Goal: Task Accomplishment & Management: Manage account settings

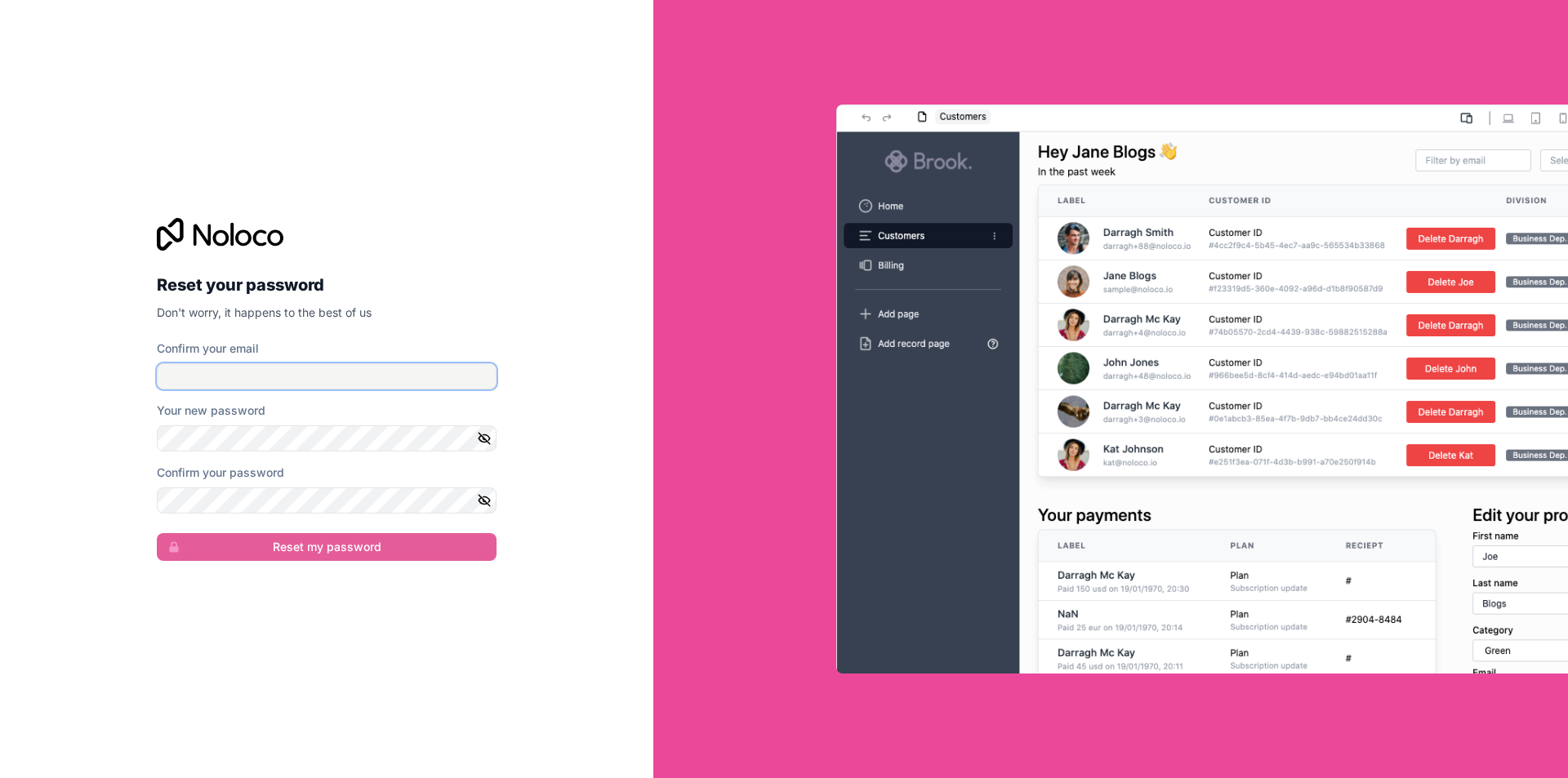
click at [365, 378] on input "Confirm your email" at bounding box center [326, 376] width 340 height 26
type input "[PERSON_NAME][EMAIL_ADDRESS][DOMAIN_NAME]"
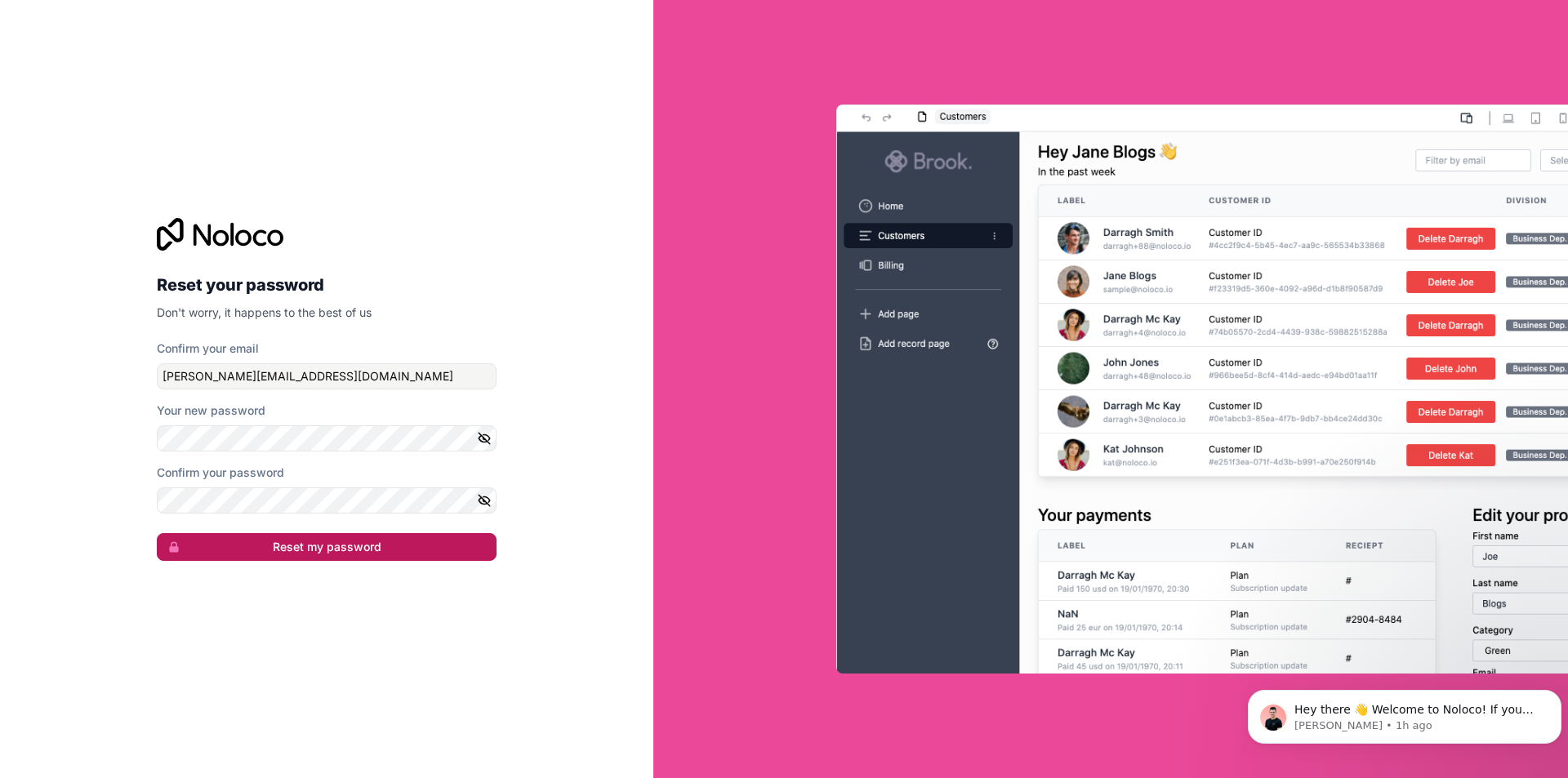
click at [360, 541] on button "Reset my password" at bounding box center [326, 547] width 340 height 27
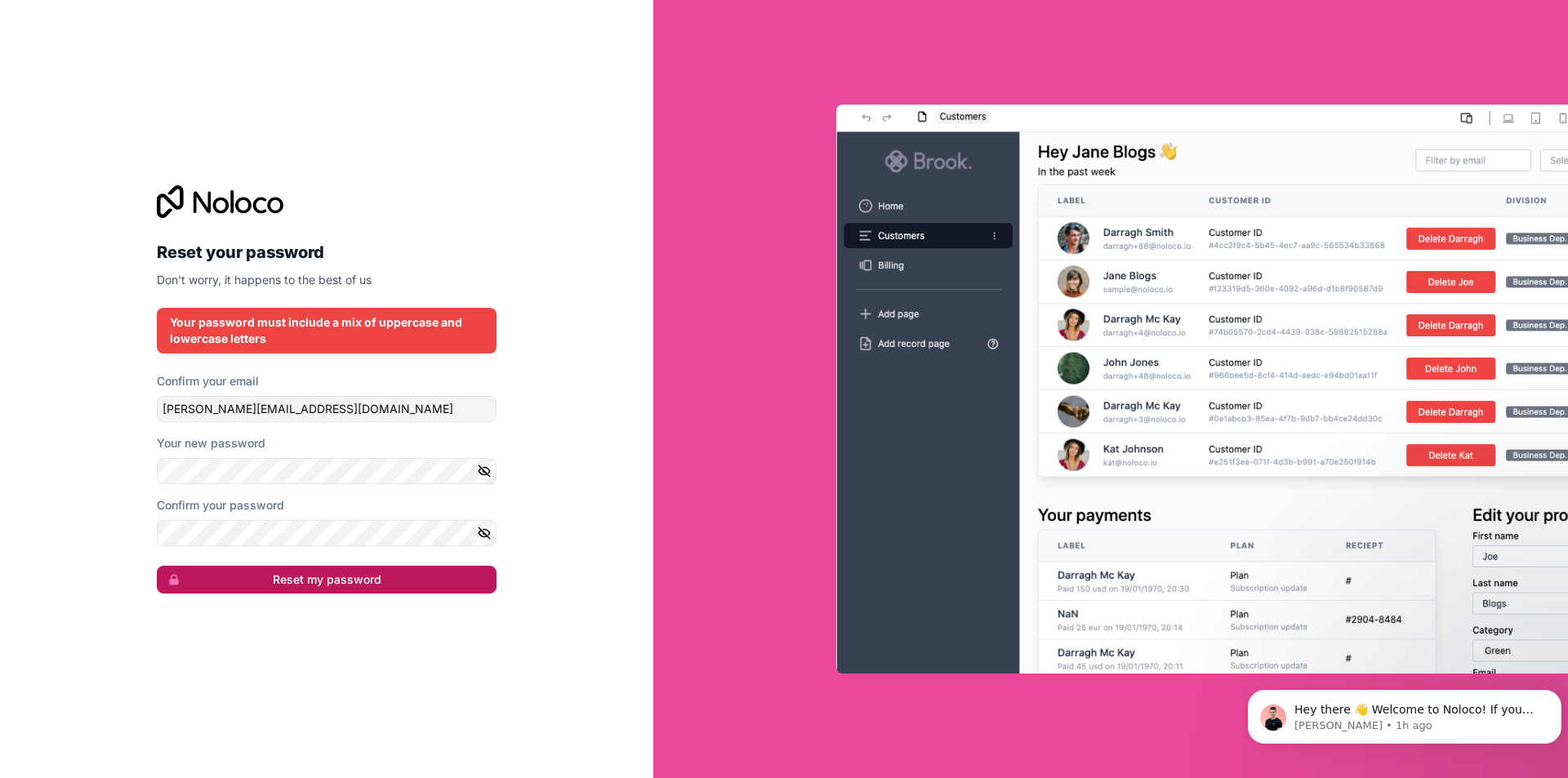
click at [284, 588] on button "Reset my password" at bounding box center [326, 580] width 340 height 27
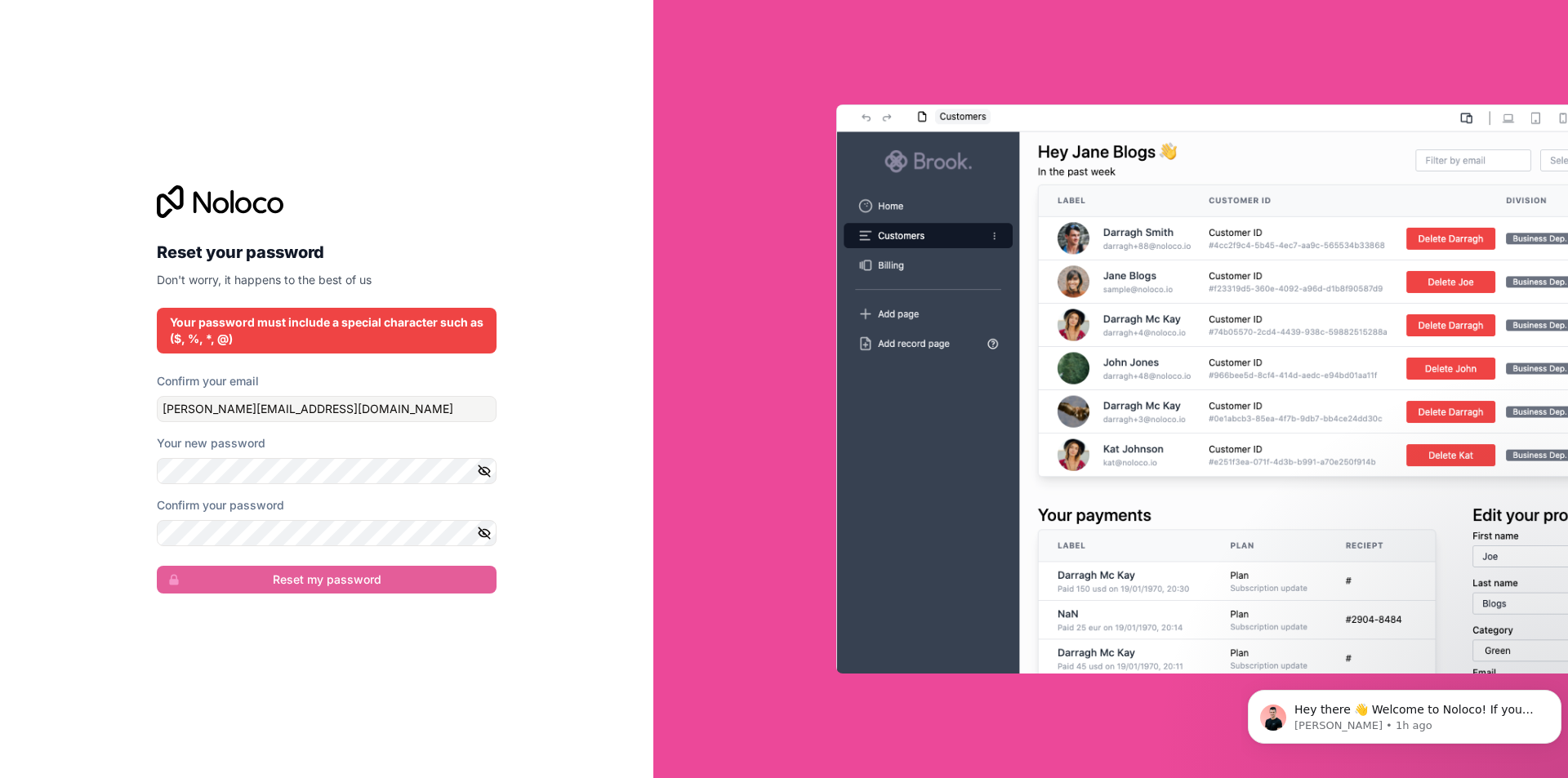
click at [322, 517] on div "Confirm your password" at bounding box center [326, 522] width 340 height 49
click at [357, 585] on button "Reset my password" at bounding box center [326, 580] width 340 height 27
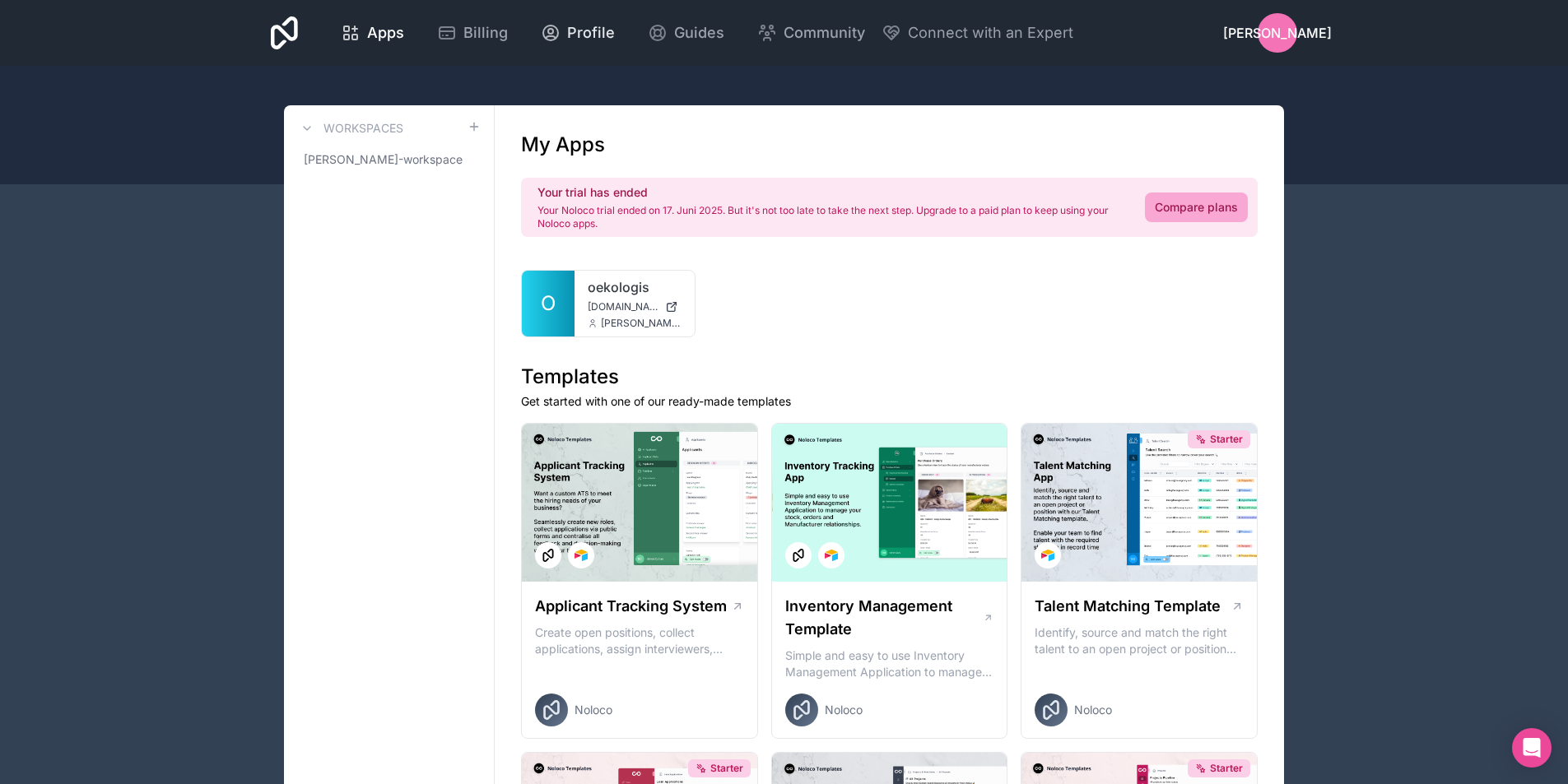
click at [583, 28] on span "Profile" at bounding box center [590, 33] width 47 height 23
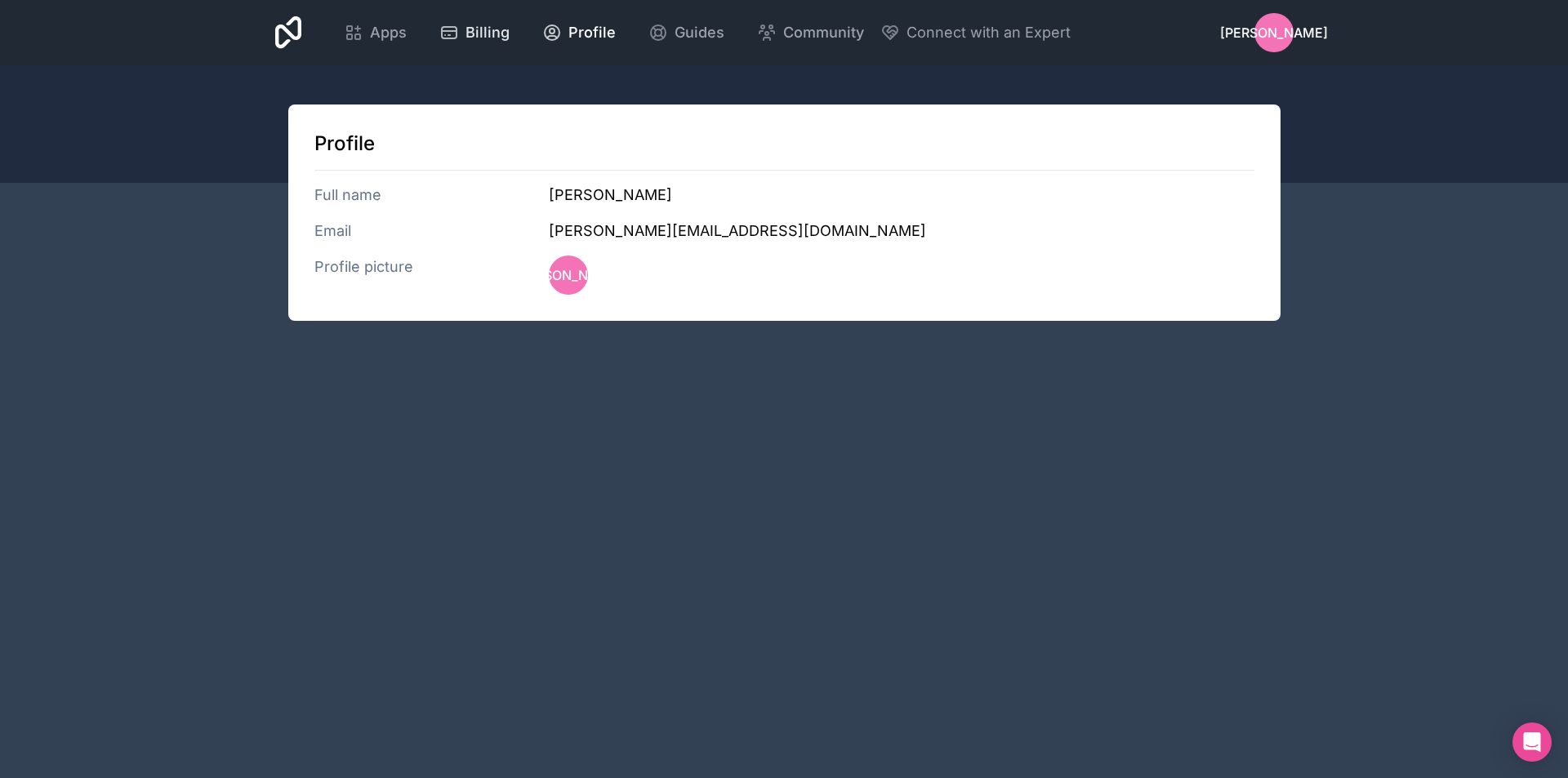
click at [476, 22] on span "Billing" at bounding box center [487, 32] width 44 height 23
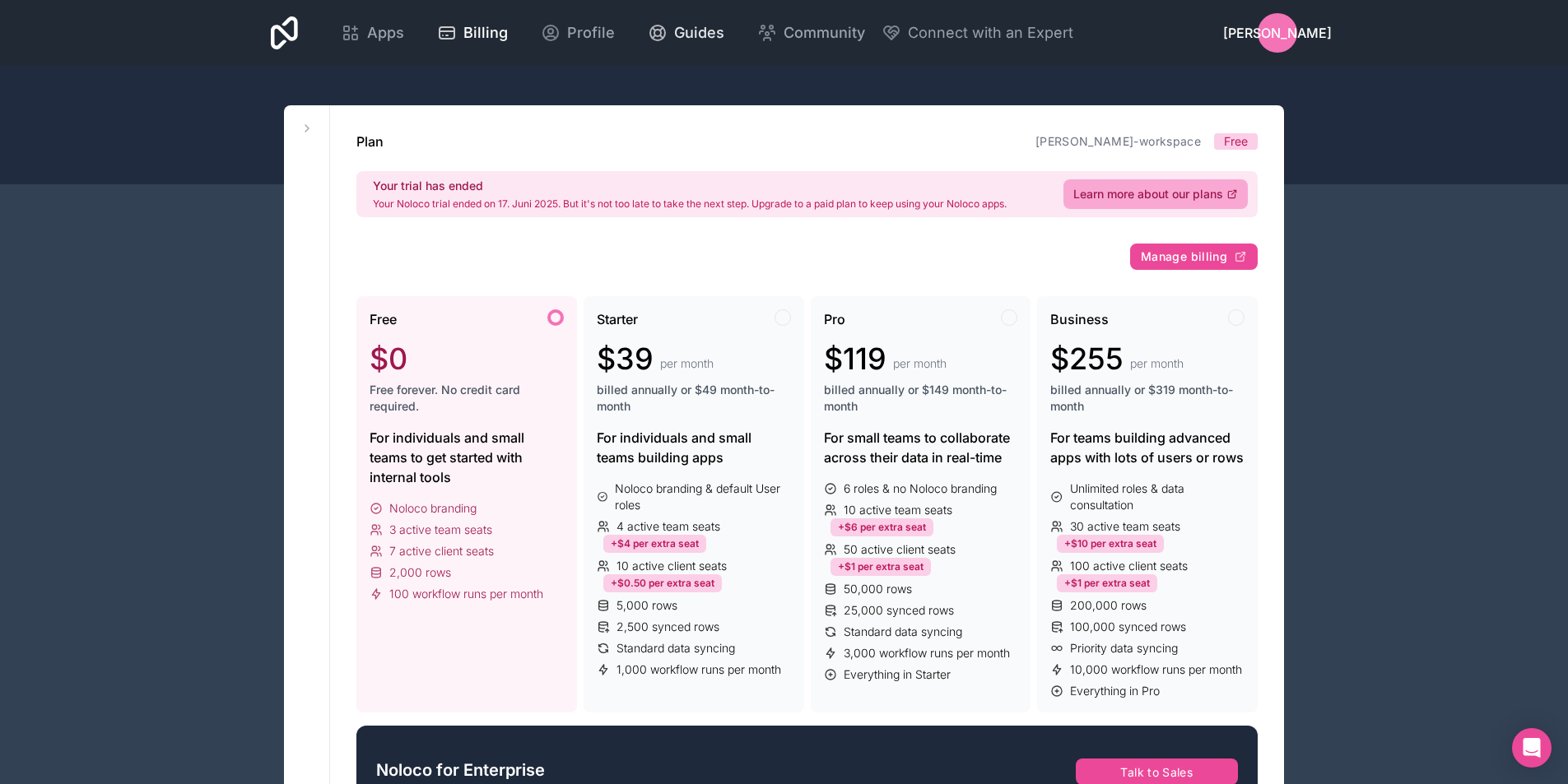
click at [703, 38] on span "Guides" at bounding box center [699, 33] width 50 height 23
click at [377, 29] on span "Apps" at bounding box center [386, 33] width 38 height 23
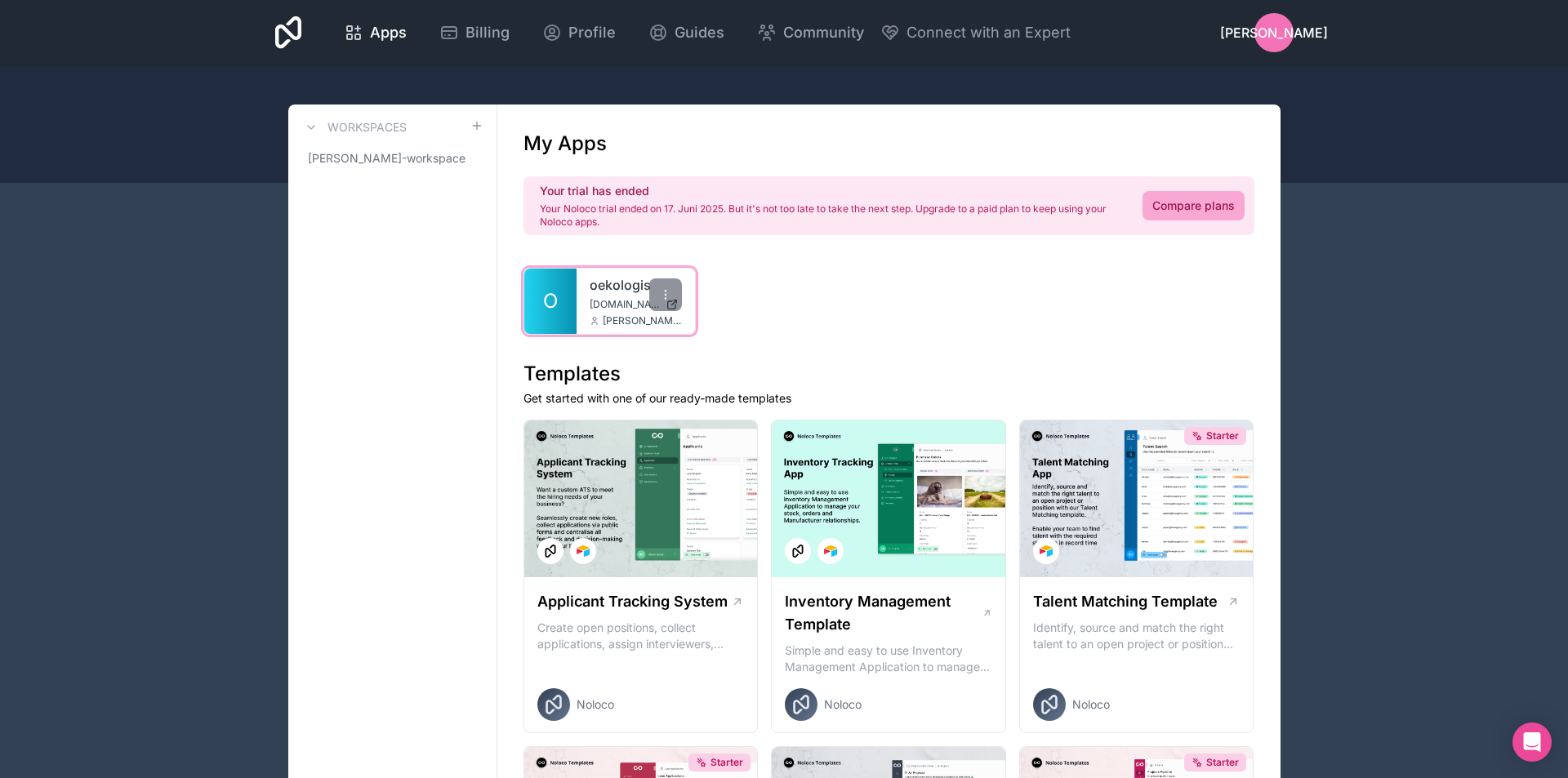
click at [609, 294] on link "oekologis" at bounding box center [636, 285] width 93 height 20
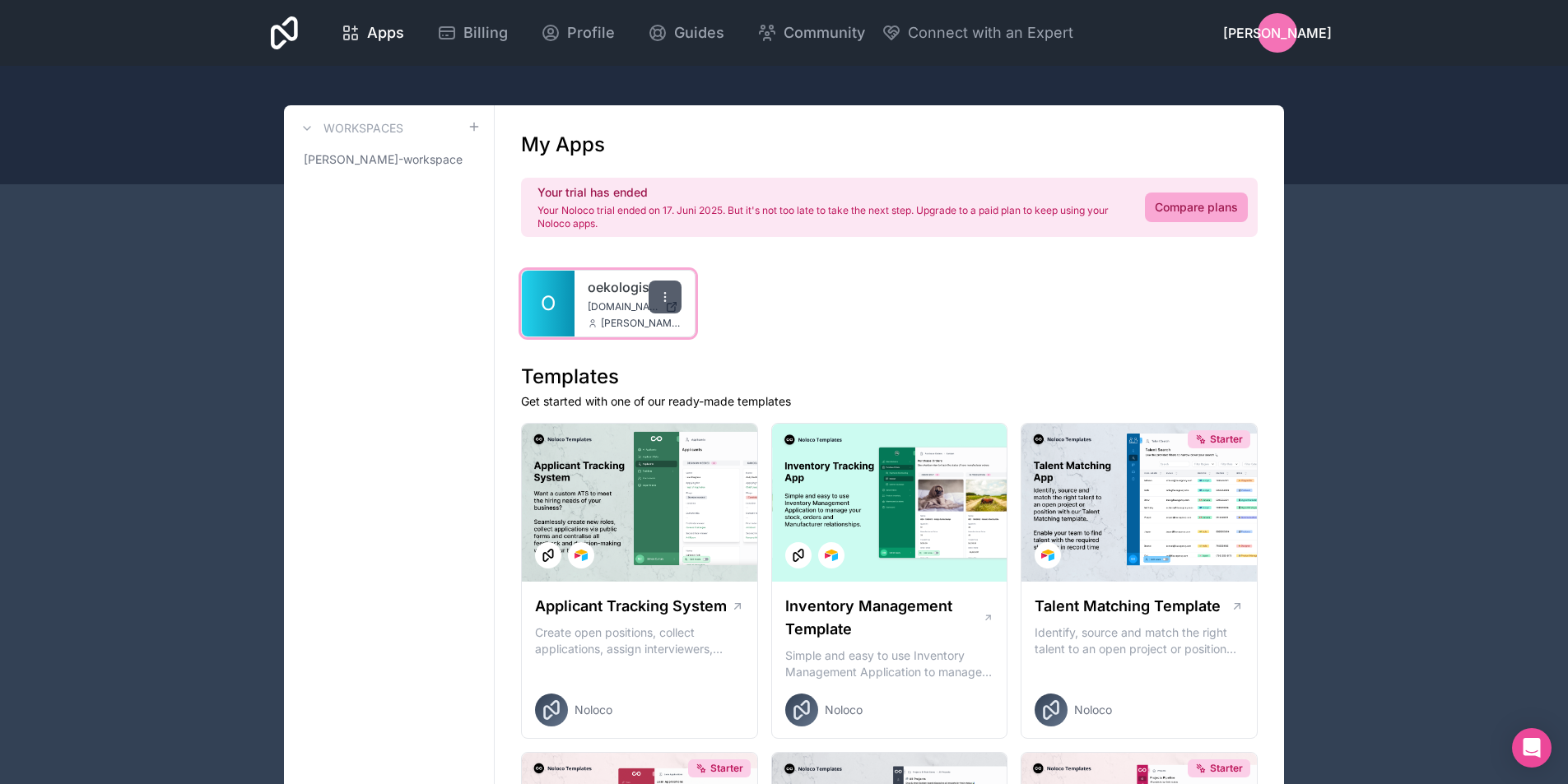
click at [659, 294] on icon at bounding box center [665, 296] width 13 height 13
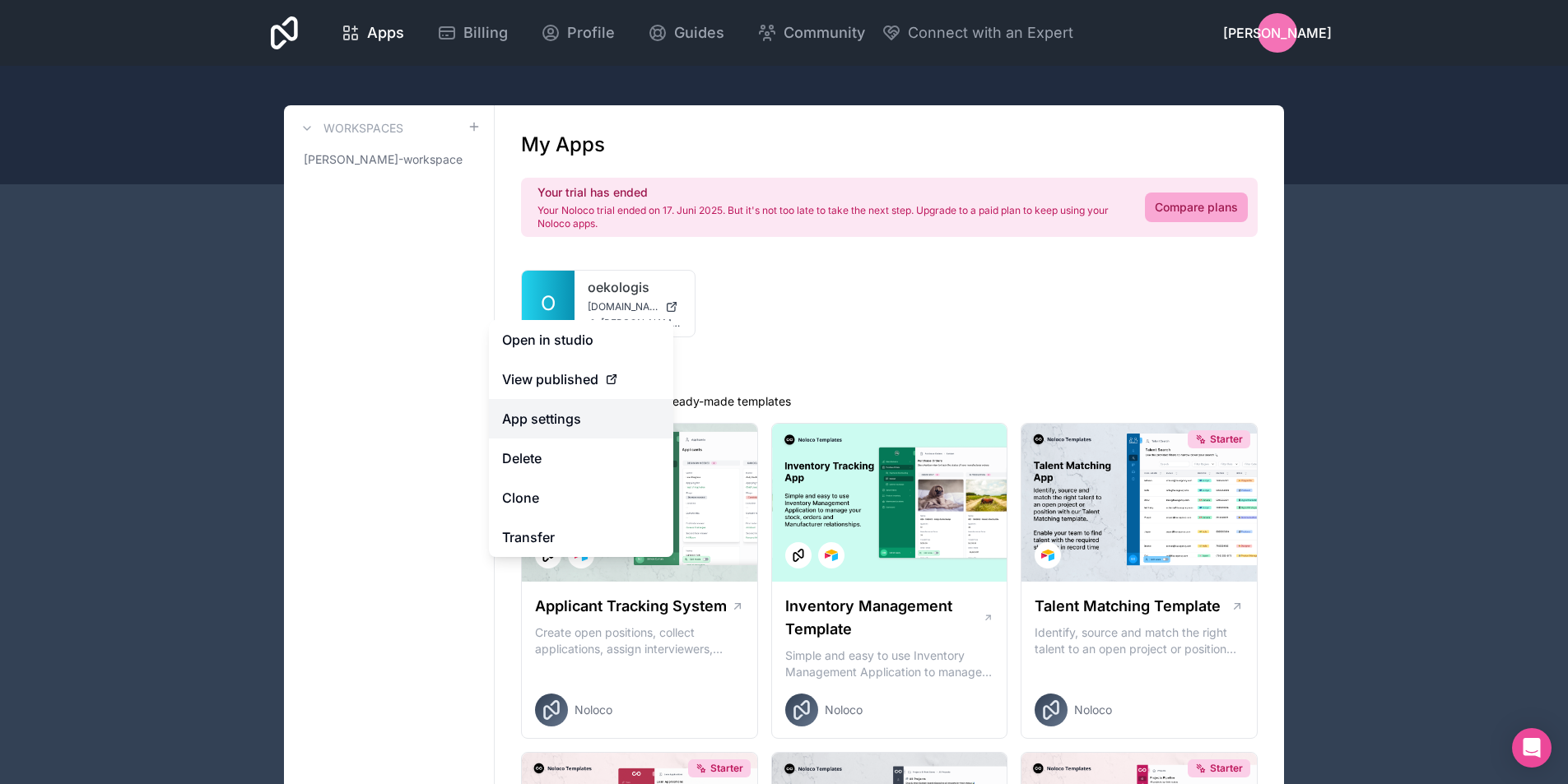
click at [556, 425] on link "App settings" at bounding box center [581, 419] width 185 height 39
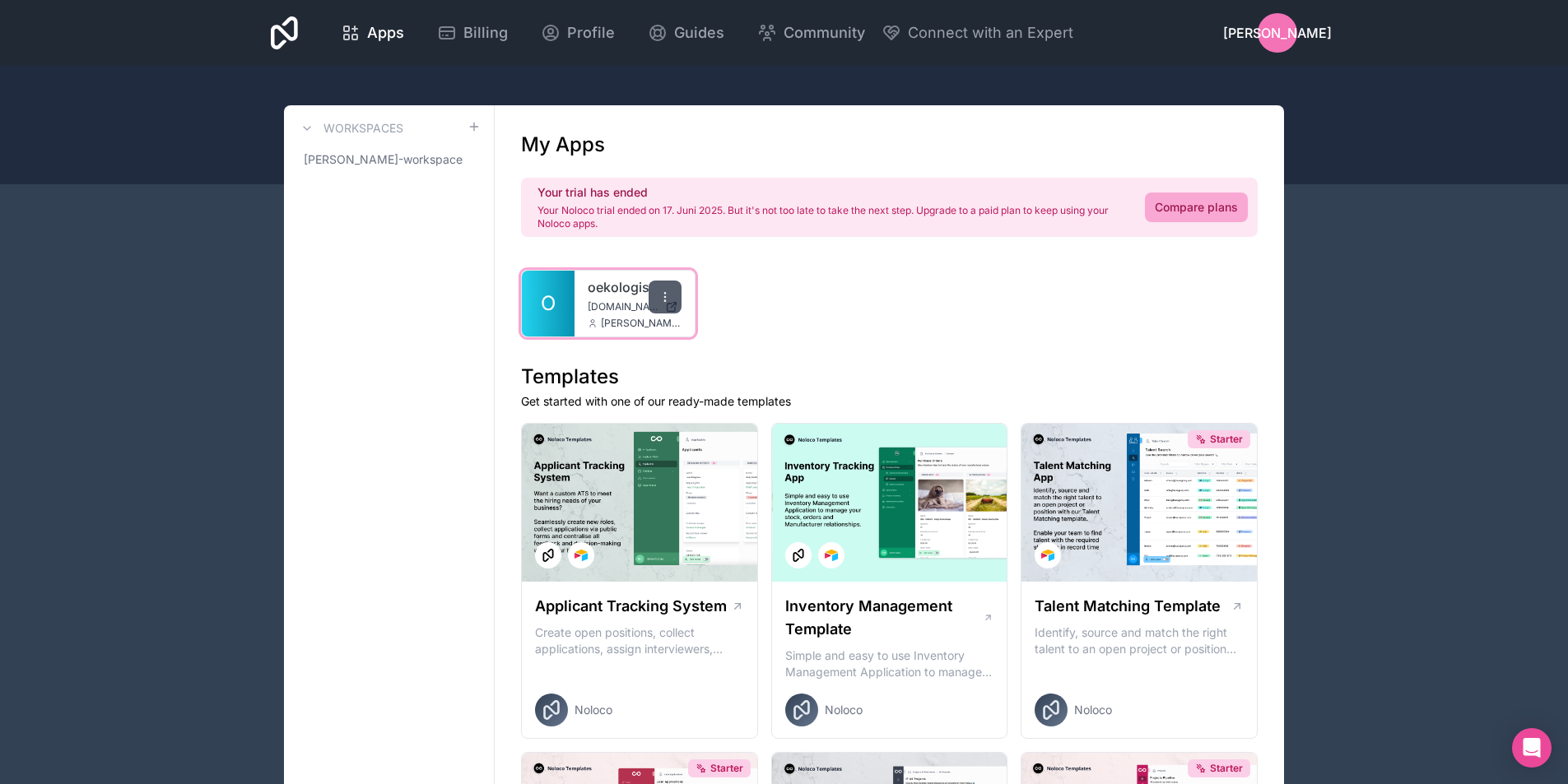
click at [669, 297] on icon at bounding box center [665, 296] width 13 height 13
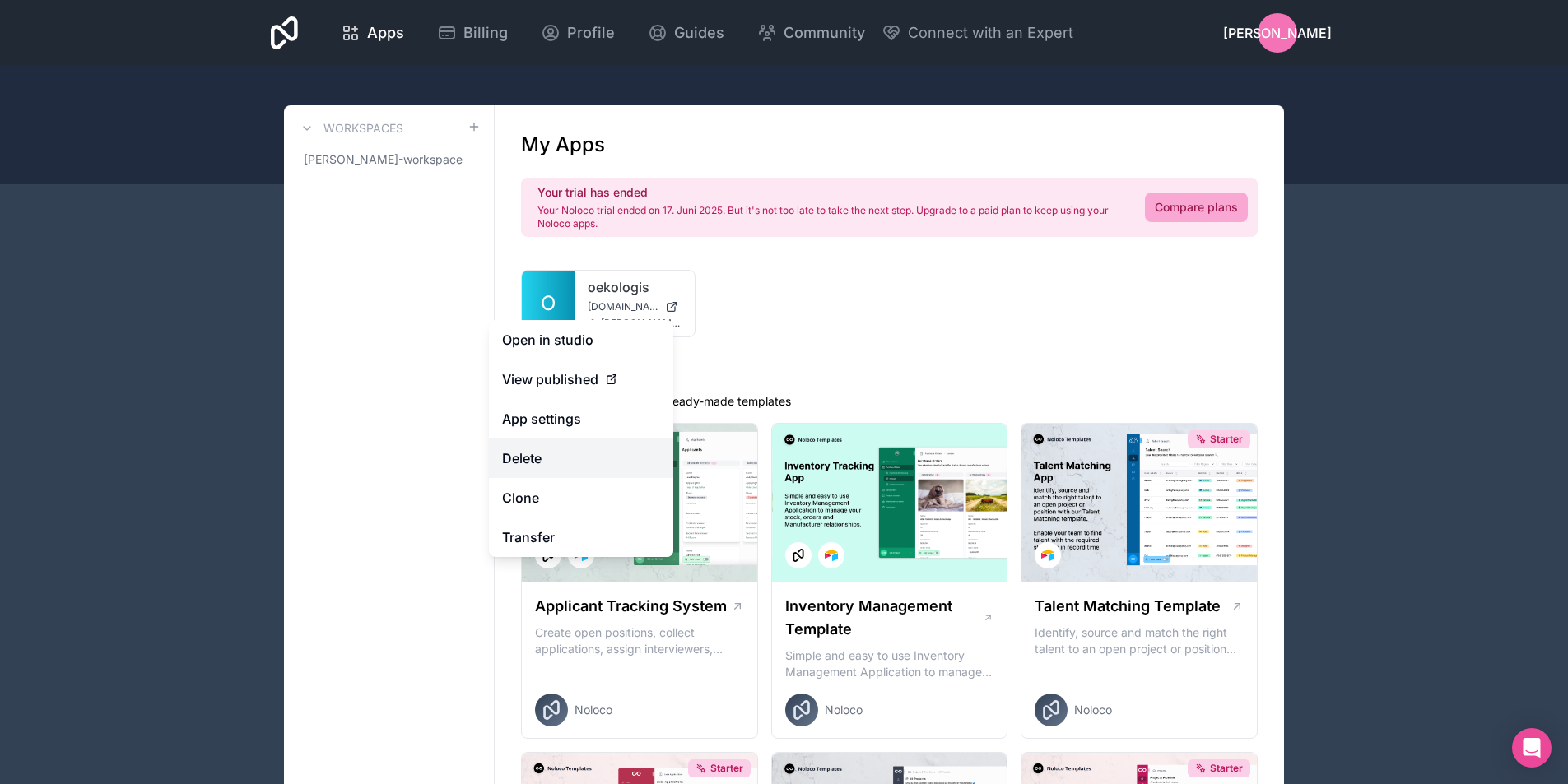
click at [549, 462] on button "Delete" at bounding box center [581, 458] width 185 height 39
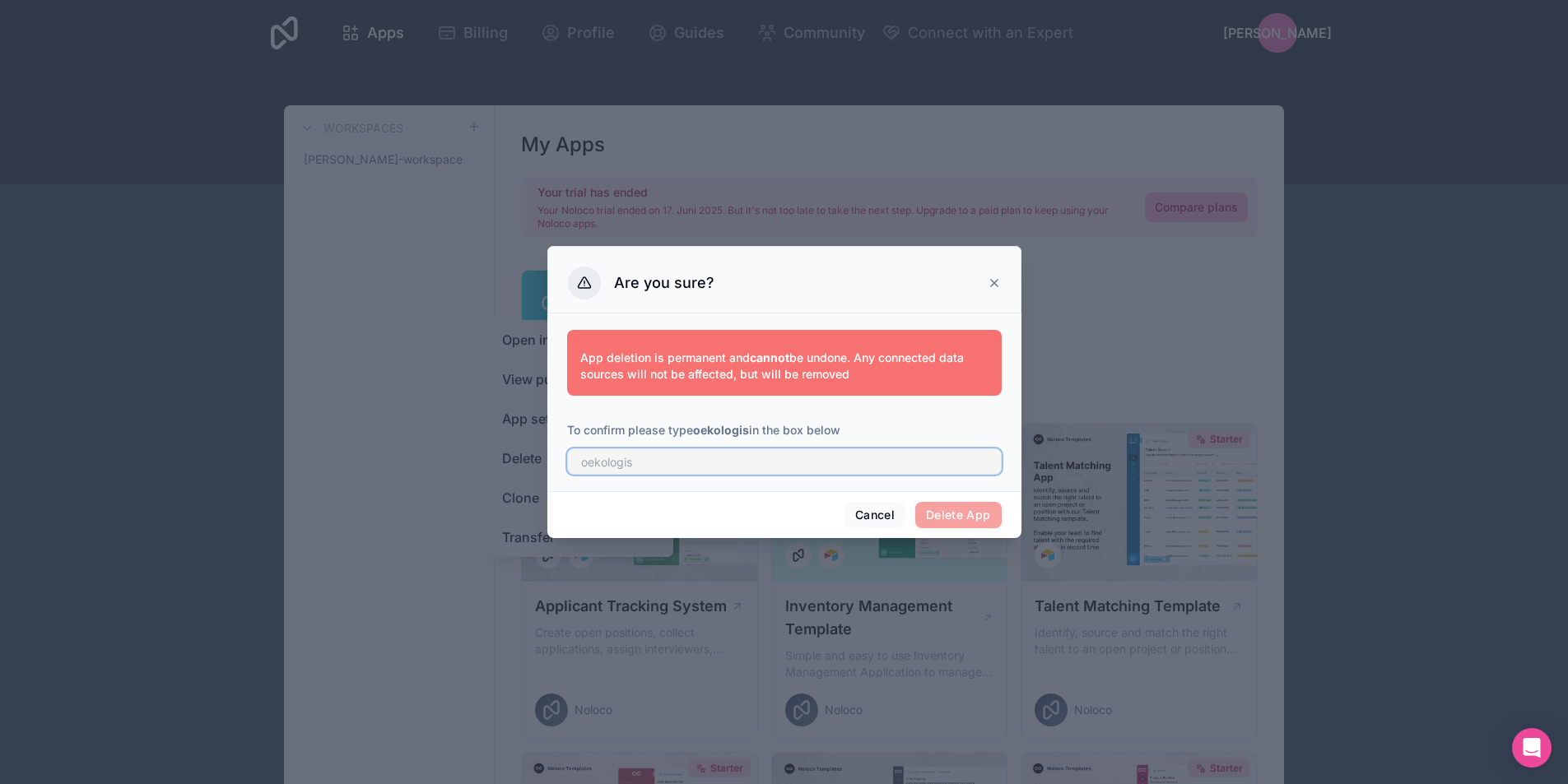
click at [636, 467] on input "text" at bounding box center [784, 461] width 434 height 27
type input "oekologis"
click at [972, 519] on button "Delete App" at bounding box center [959, 514] width 87 height 27
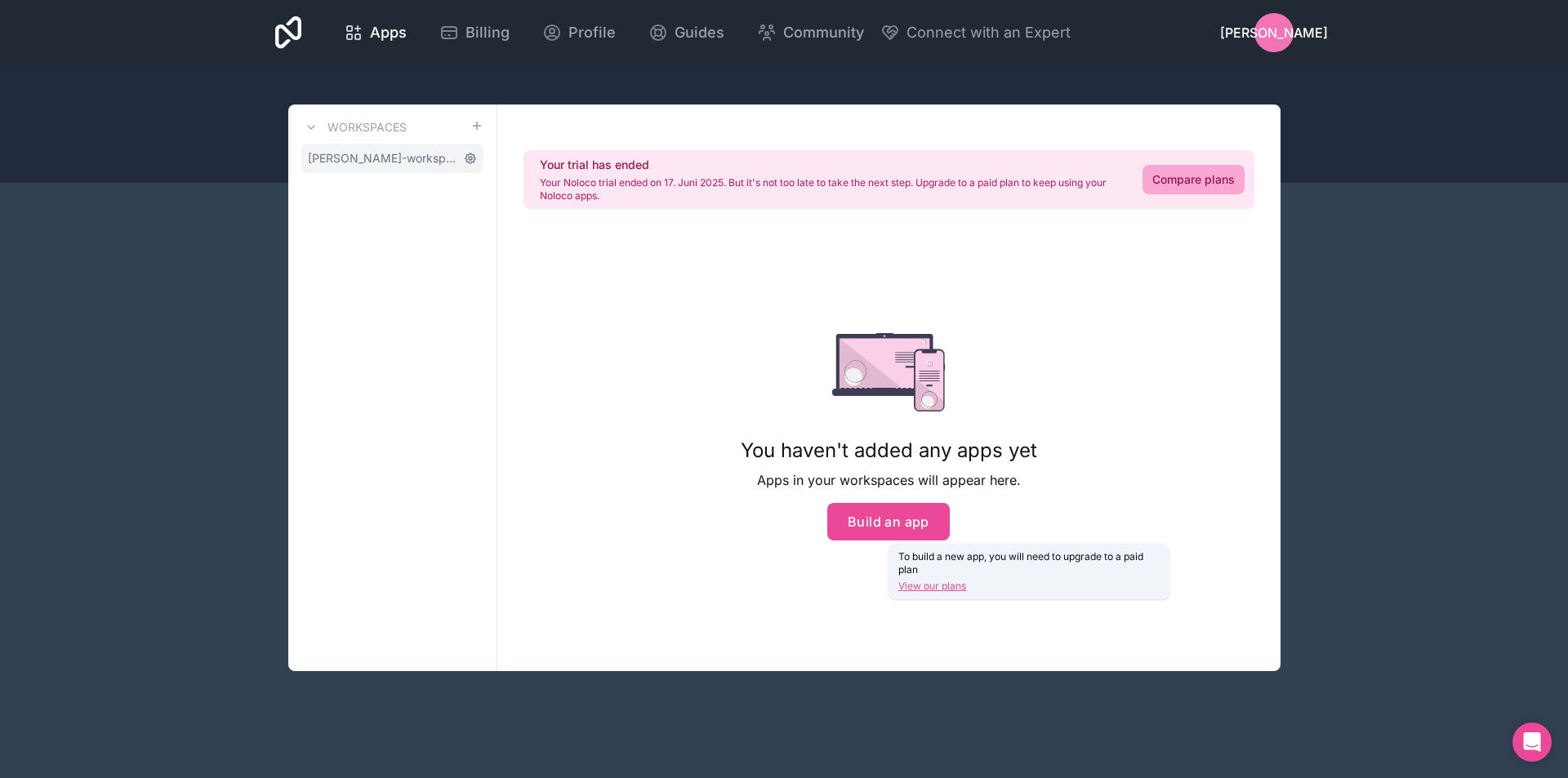
click at [474, 162] on icon at bounding box center [469, 158] width 13 height 13
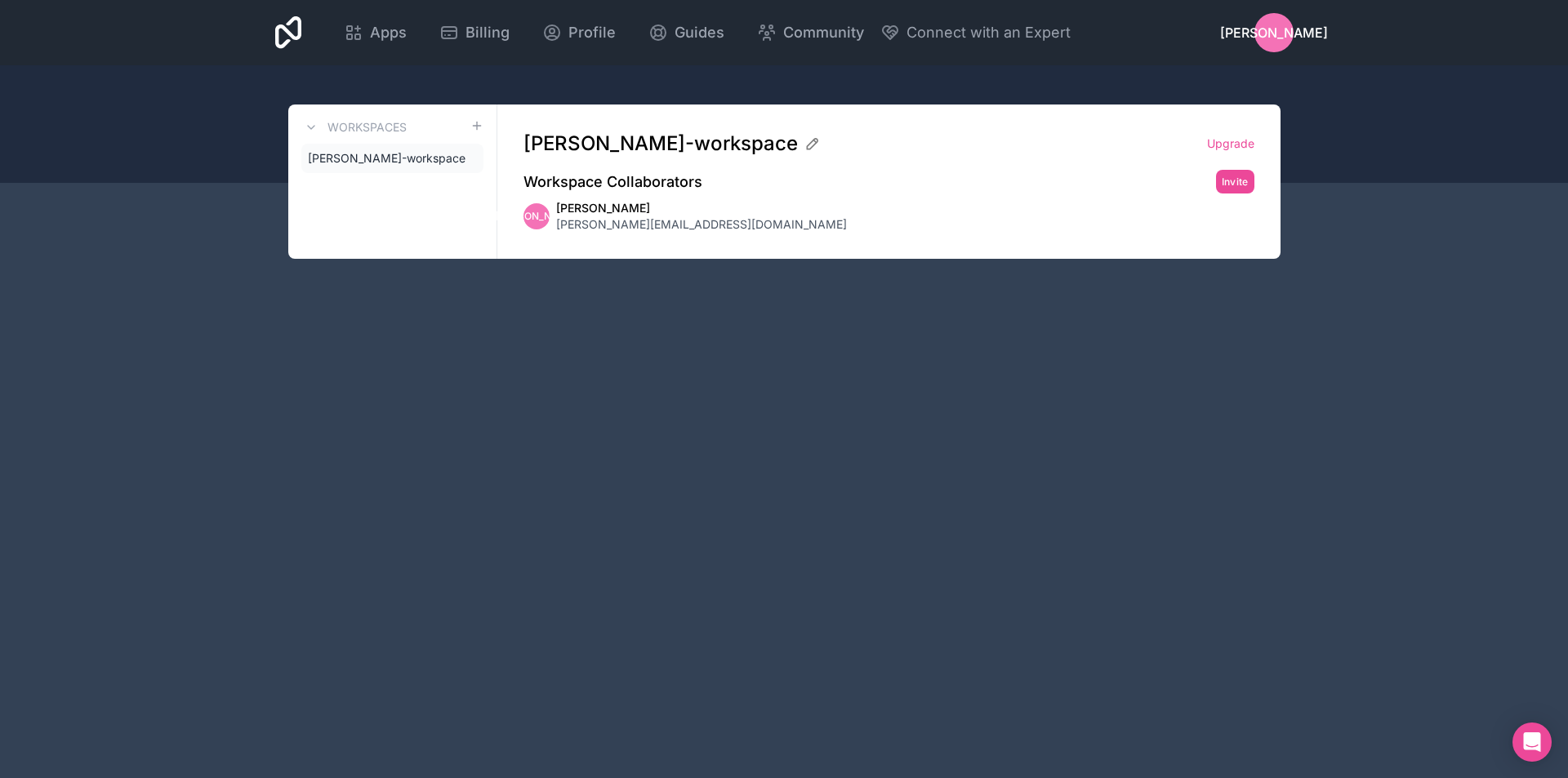
click at [0, 0] on icon at bounding box center [0, 0] width 0 height 0
click at [805, 143] on icon at bounding box center [812, 143] width 17 height 17
click at [832, 221] on div "JA Johanna Arndt arndt@oekologis.de" at bounding box center [889, 216] width 731 height 32
click at [467, 160] on icon at bounding box center [469, 158] width 13 height 13
click at [1262, 28] on div "[PERSON_NAME]" at bounding box center [1274, 32] width 39 height 39
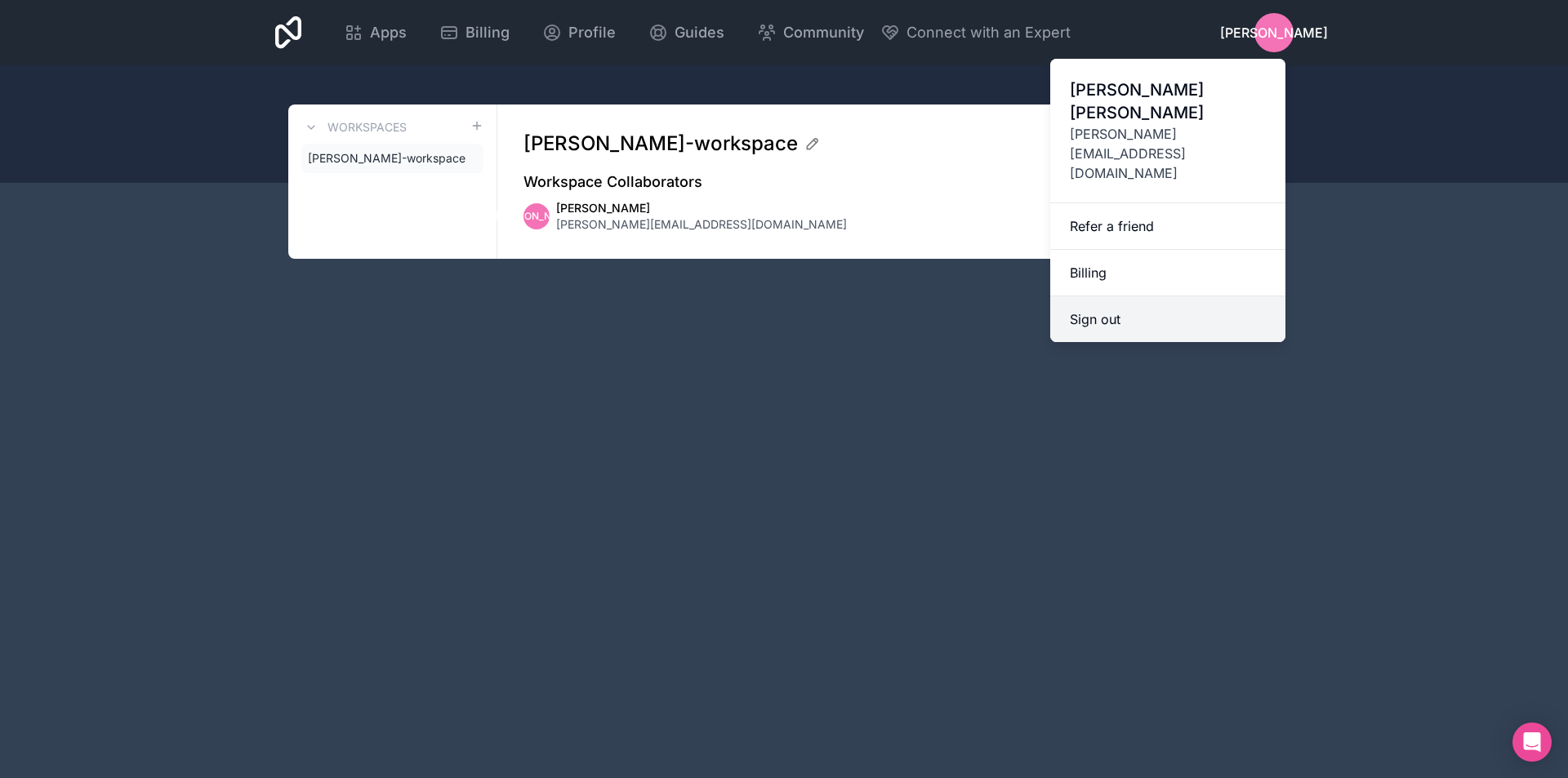
click at [1135, 297] on button "Sign out" at bounding box center [1168, 319] width 235 height 46
